Goal: Use online tool/utility: Utilize a website feature to perform a specific function

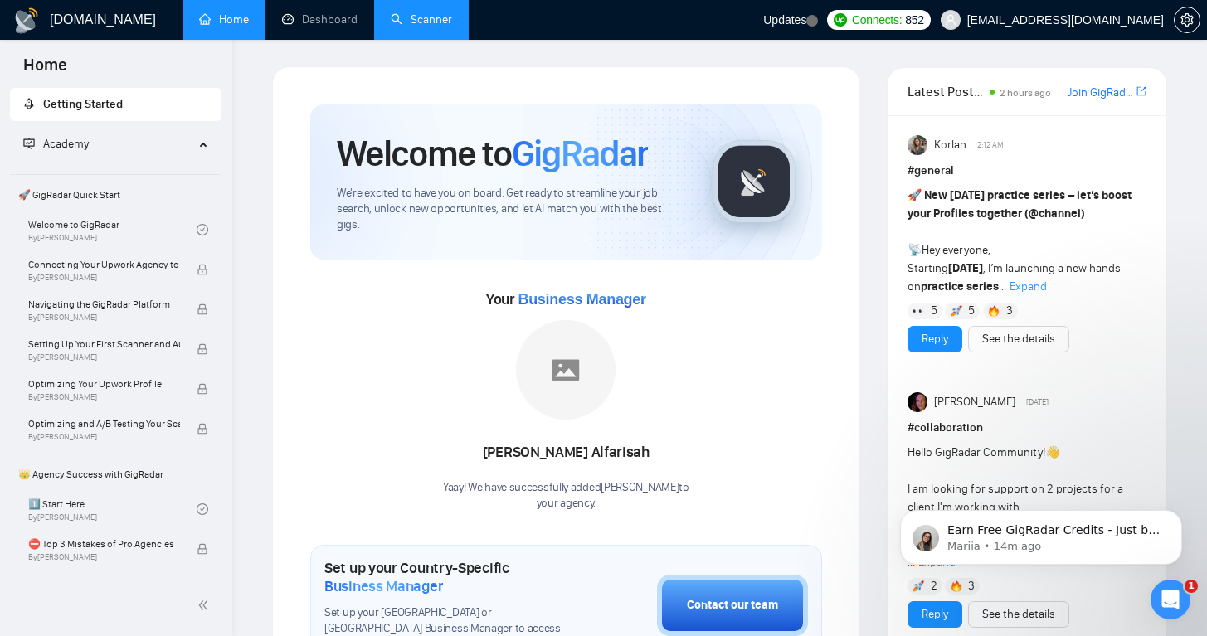
click at [407, 17] on link "Scanner" at bounding box center [421, 19] width 61 height 14
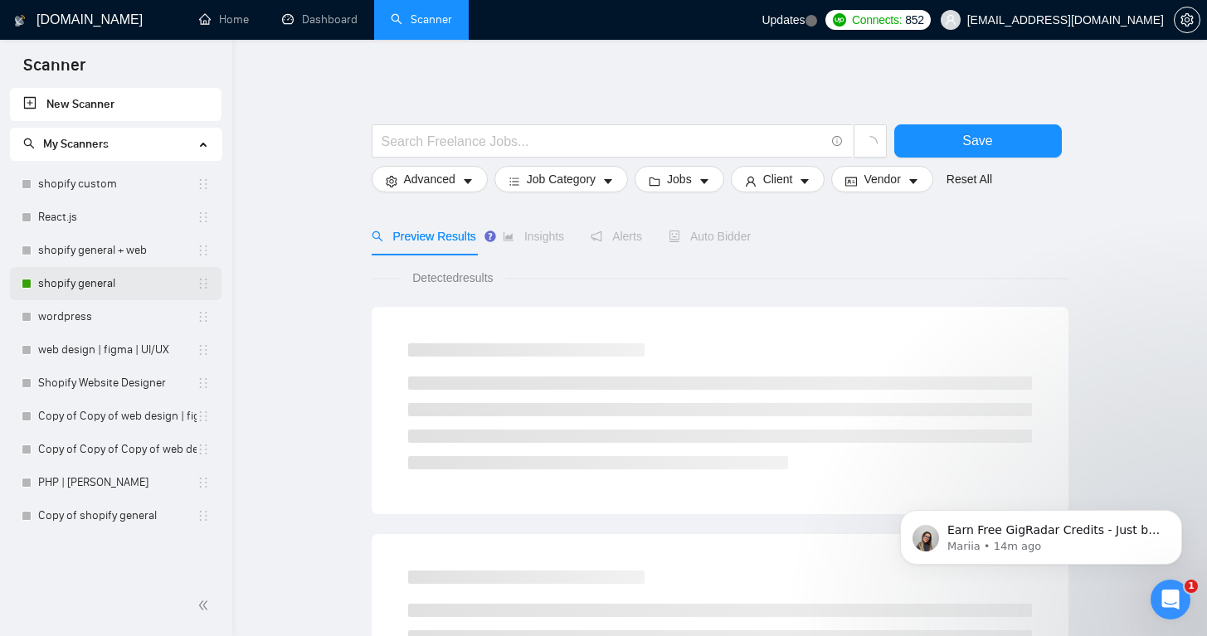
click at [80, 280] on link "shopify general" at bounding box center [117, 283] width 158 height 33
